Goal: Find specific page/section: Find specific page/section

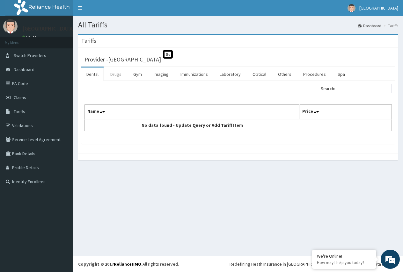
click at [113, 73] on link "Drugs" at bounding box center [115, 74] width 21 height 13
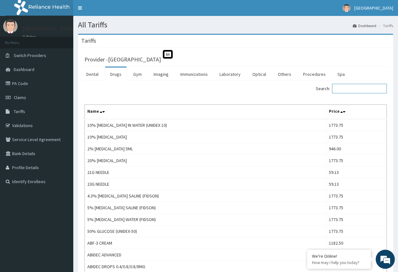
click at [354, 88] on input "Search:" at bounding box center [359, 89] width 55 height 10
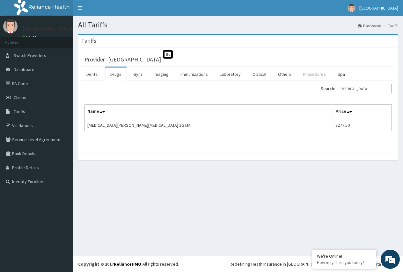
type input "rocephin"
click at [313, 75] on link "Procedures" at bounding box center [314, 74] width 33 height 13
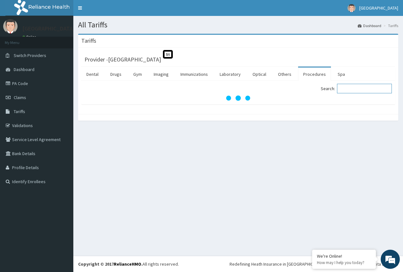
click at [348, 88] on input "Search:" at bounding box center [364, 89] width 55 height 10
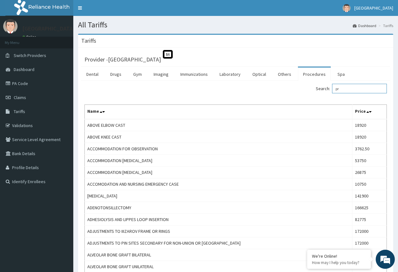
type input "p"
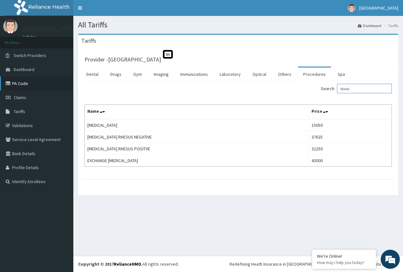
type input "blood"
click at [22, 80] on link "PA Code" at bounding box center [36, 84] width 73 height 14
type input "blood"
click at [17, 85] on link "PA Code" at bounding box center [36, 84] width 73 height 14
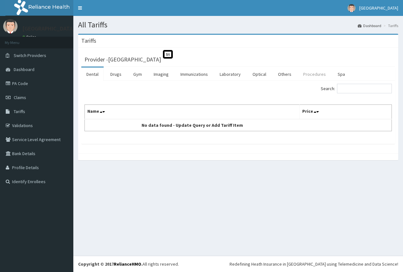
click at [311, 72] on link "Procedures" at bounding box center [314, 74] width 33 height 13
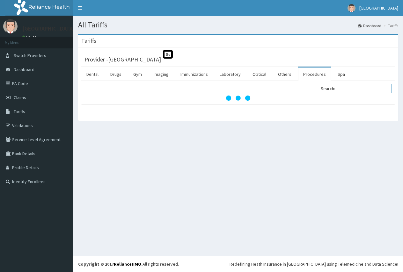
click at [353, 90] on input "Search:" at bounding box center [364, 89] width 55 height 10
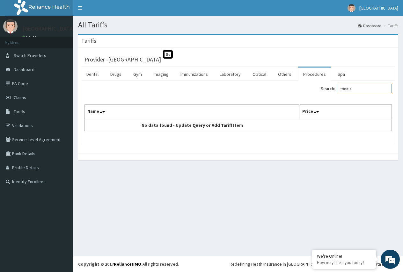
type input "trinitis"
click at [18, 80] on link "PA Code" at bounding box center [36, 84] width 73 height 14
click at [18, 83] on link "PA Code" at bounding box center [36, 84] width 73 height 14
